Goal: Navigation & Orientation: Go to known website

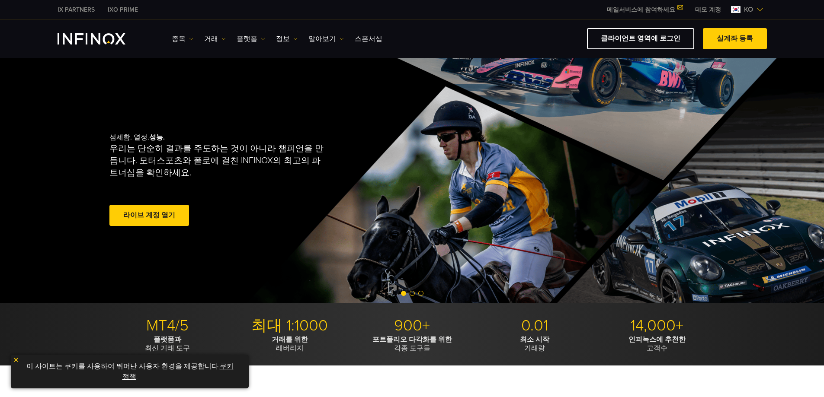
click at [748, 3] on div "IX PARTNERS IXO PRIME 메일서비스에 참여하세요 IX Daily와 투자 기회를 놓치지마세요! 지금 참여하세요! 조건 및 약관 을…" at bounding box center [411, 9] width 709 height 19
click at [744, 12] on span "ko" at bounding box center [748, 9] width 16 height 10
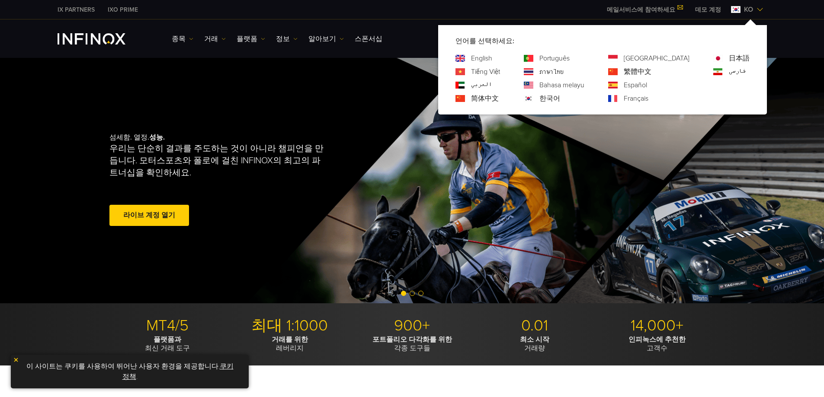
click at [744, 10] on span "ko" at bounding box center [748, 9] width 16 height 10
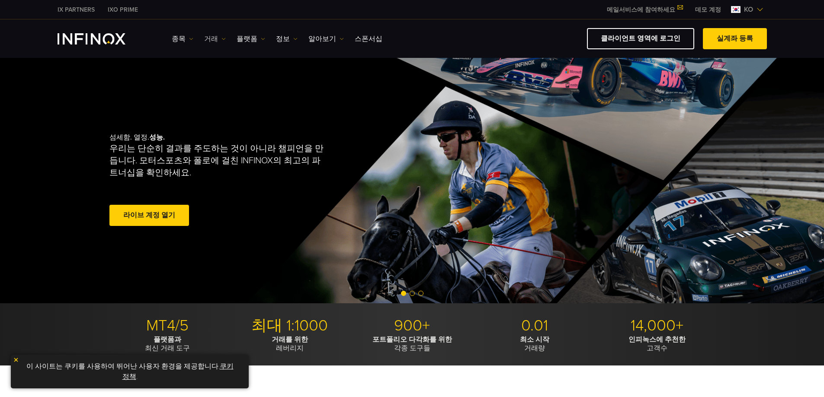
click at [210, 39] on link "거래" at bounding box center [215, 39] width 22 height 10
click at [245, 40] on link "플랫폼" at bounding box center [250, 39] width 29 height 10
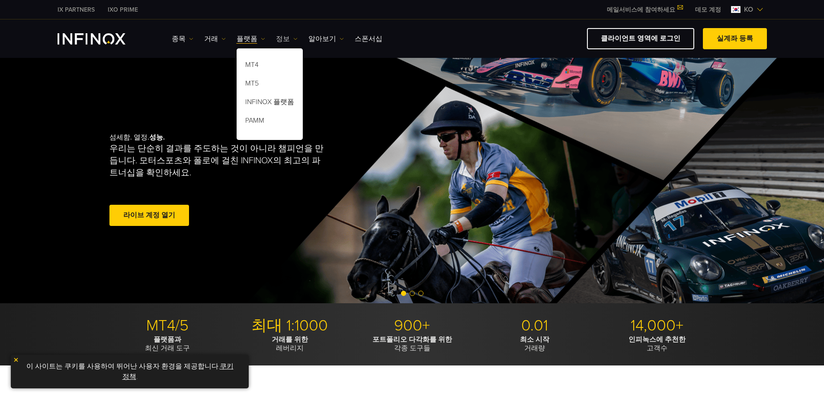
click at [287, 39] on link "정보" at bounding box center [287, 39] width 22 height 10
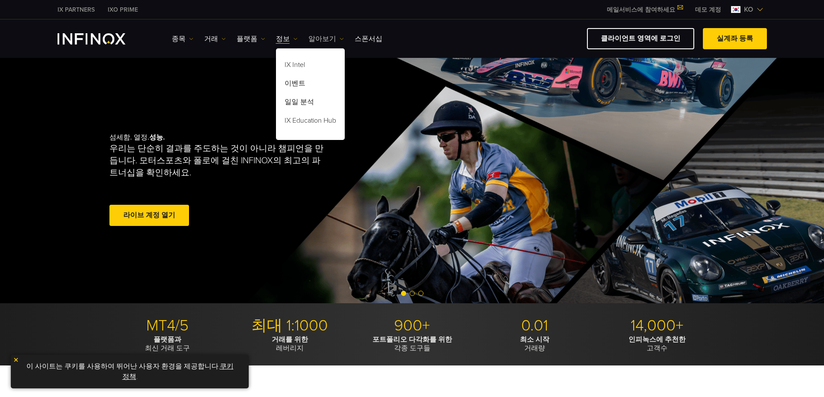
click at [318, 36] on link "알아보기" at bounding box center [325, 39] width 35 height 10
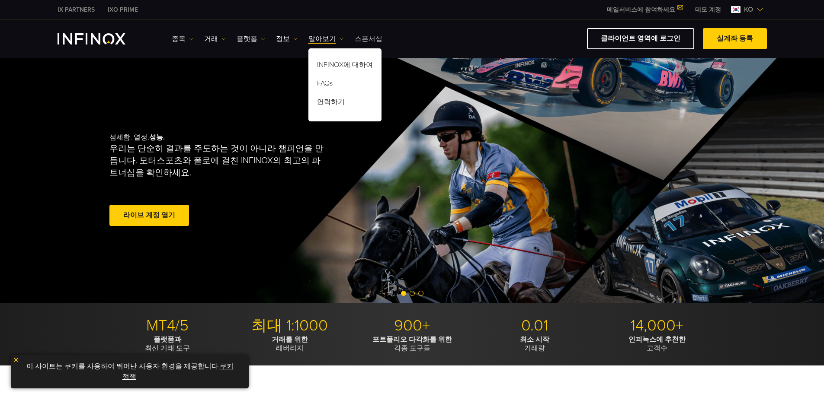
click at [363, 38] on link "스폰서십" at bounding box center [368, 39] width 28 height 10
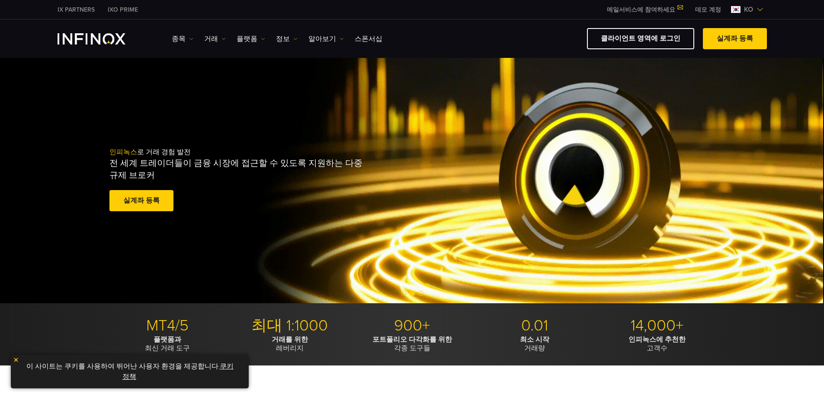
drag, startPoint x: 317, startPoint y: 46, endPoint x: 215, endPoint y: 55, distance: 102.5
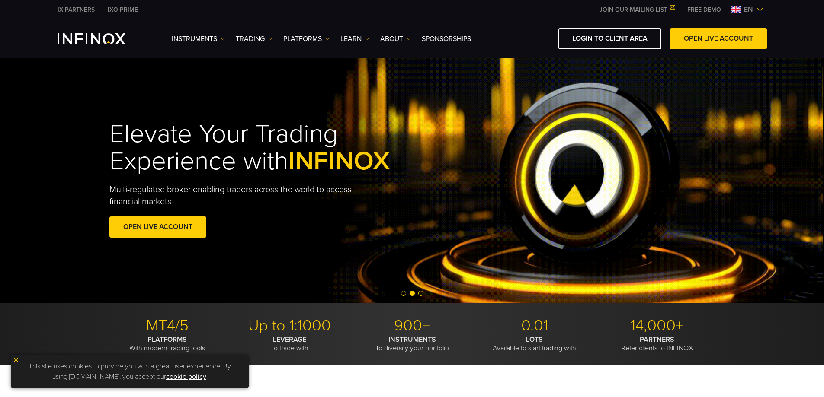
click at [431, 135] on div "Elevate Your Trading Experience with INFINOX Multi-regulated broker enabling tr…" at bounding box center [412, 181] width 623 height 146
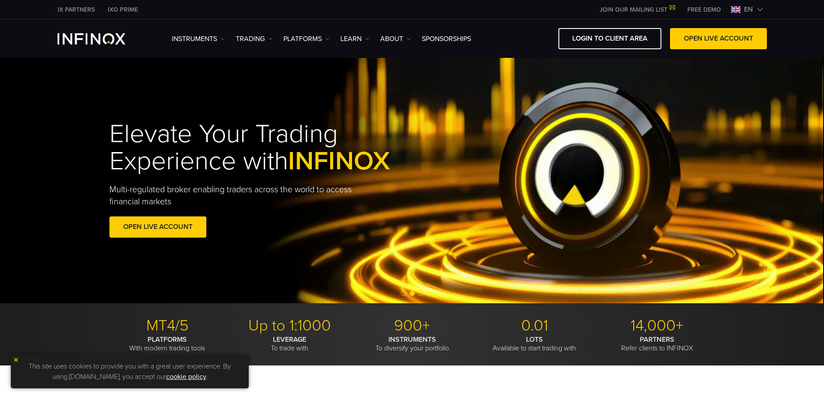
click at [750, 16] on div "IX PARTNERS IXO PRIME JOIN OUR MAILING LIST Never Miss a Trading Opportunity wi…" at bounding box center [411, 9] width 709 height 19
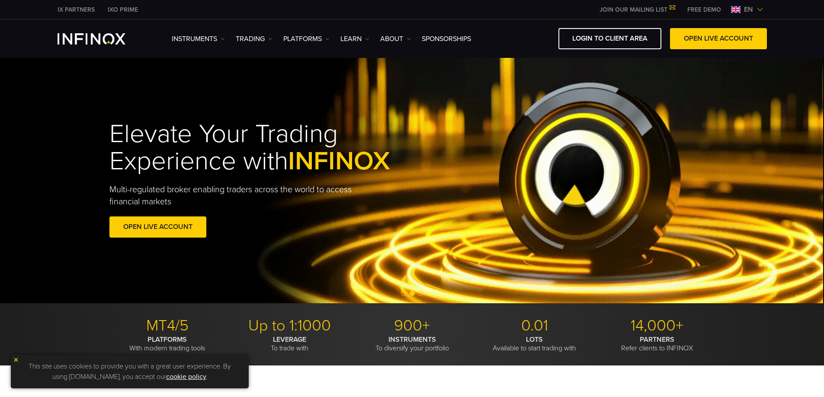
click at [749, 10] on span "en" at bounding box center [748, 9] width 16 height 10
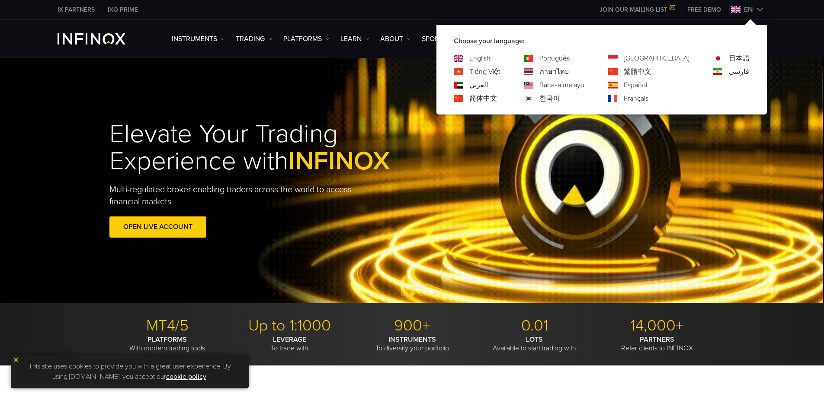
click at [573, 100] on div "한국어" at bounding box center [554, 98] width 61 height 10
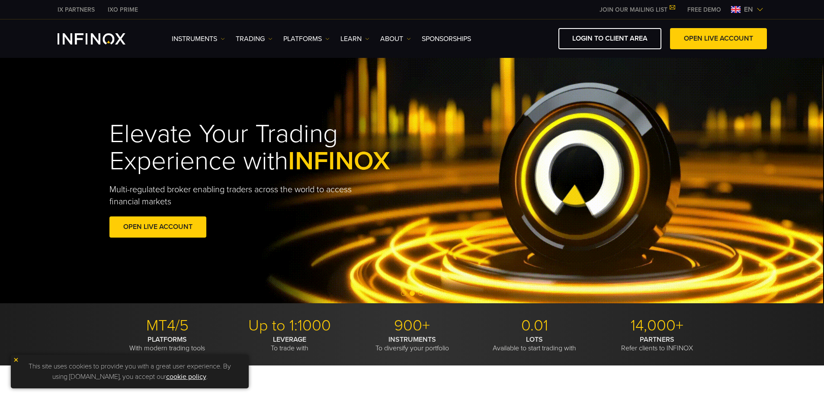
click at [751, 10] on span "en" at bounding box center [748, 9] width 16 height 10
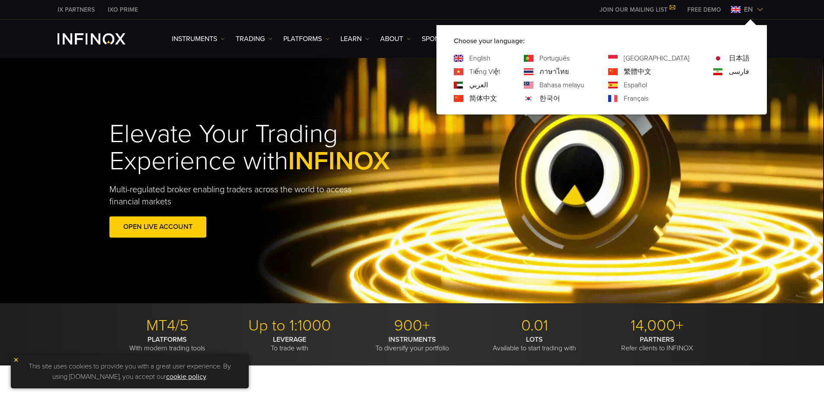
click at [560, 97] on link "한국어" at bounding box center [549, 98] width 21 height 10
